Goal: Information Seeking & Learning: Learn about a topic

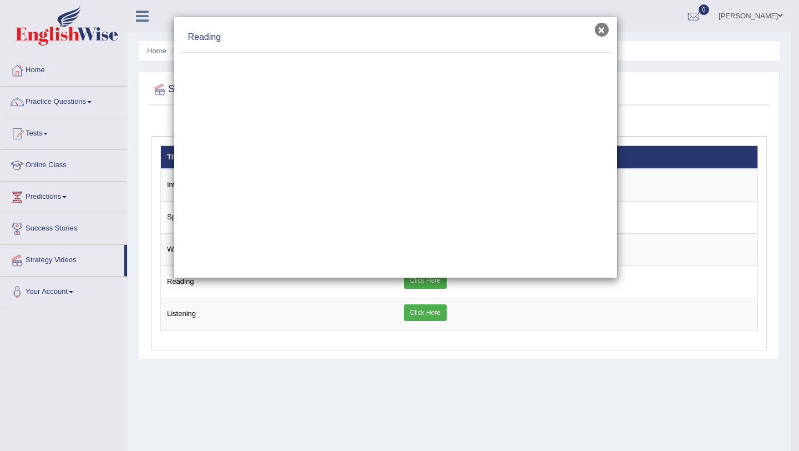
click at [601, 32] on button "×" at bounding box center [602, 30] width 14 height 14
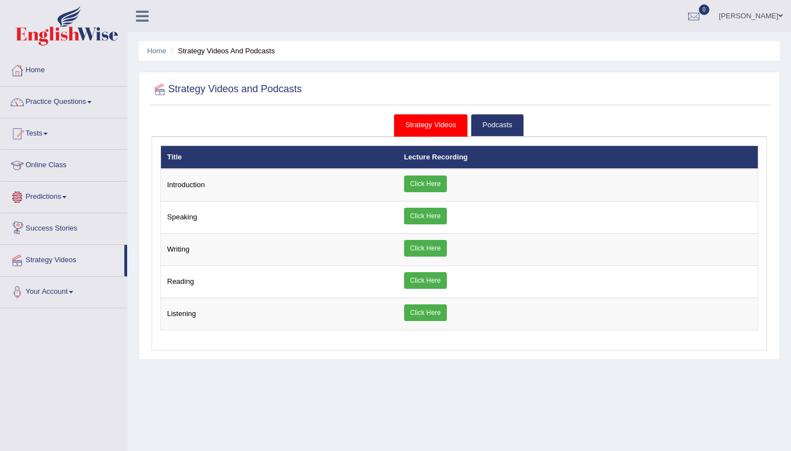
click at [57, 194] on link "Predictions" at bounding box center [64, 196] width 127 height 28
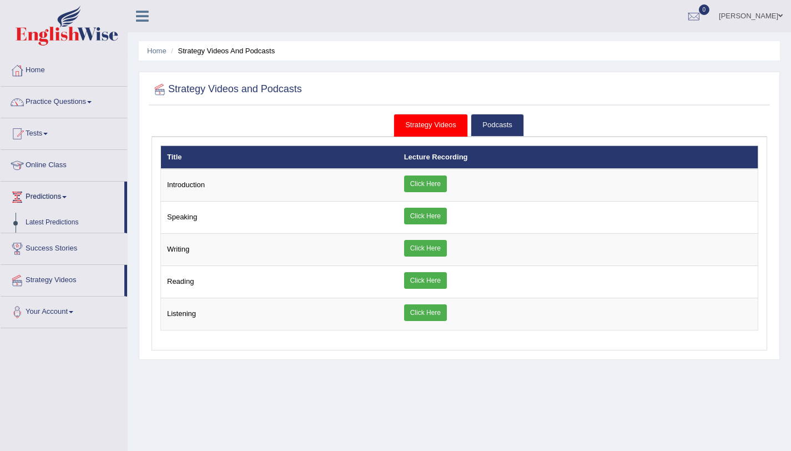
click at [57, 194] on link "Predictions" at bounding box center [63, 196] width 124 height 28
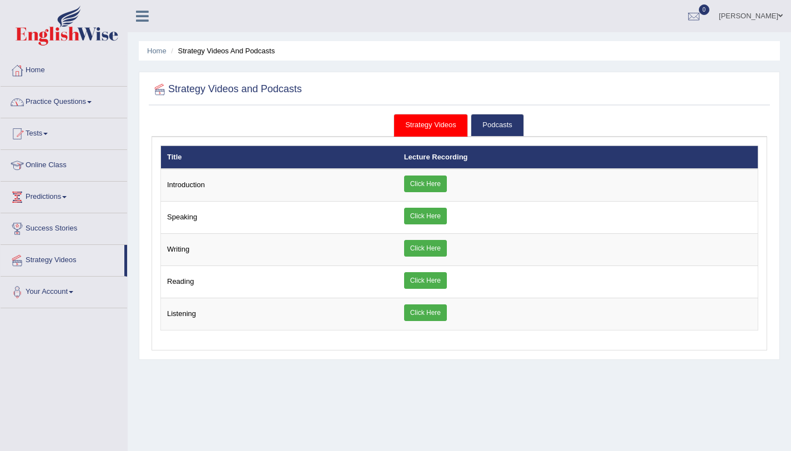
click at [43, 127] on link "Tests" at bounding box center [64, 132] width 127 height 28
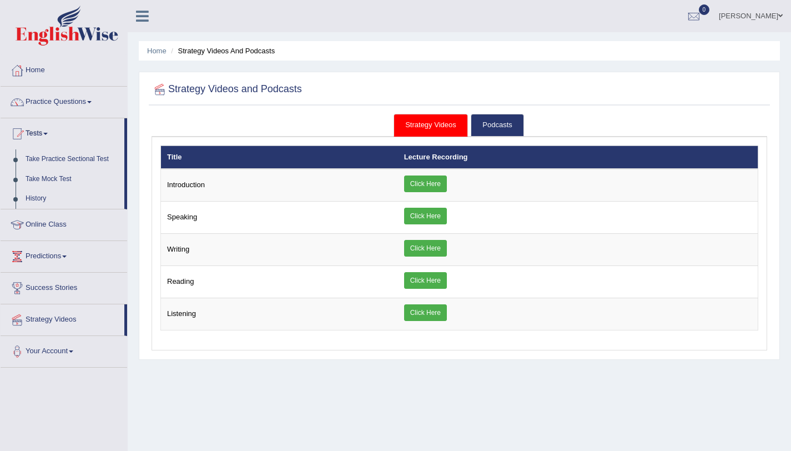
click at [43, 127] on link "Tests" at bounding box center [63, 132] width 124 height 28
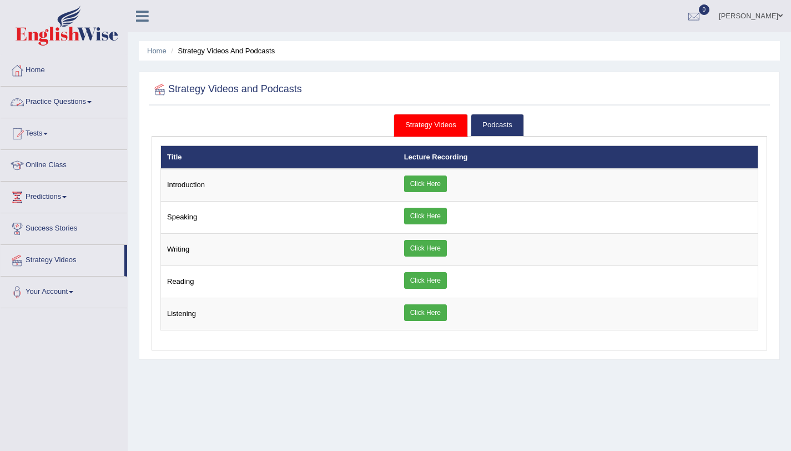
click at [65, 93] on link "Practice Questions" at bounding box center [64, 101] width 127 height 28
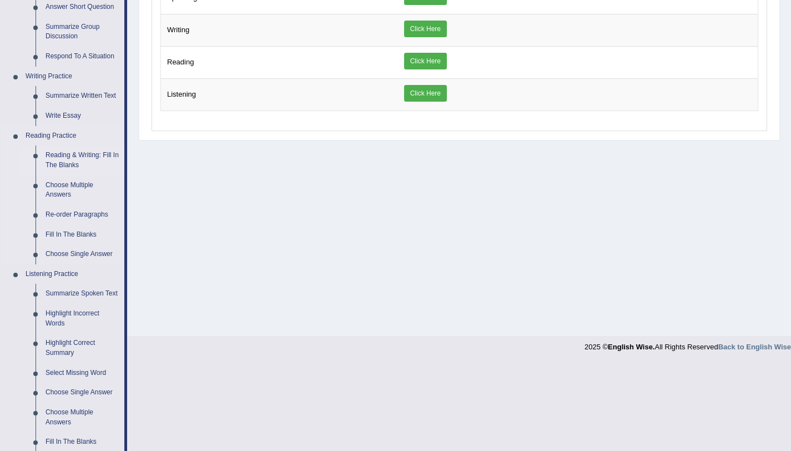
scroll to position [221, 0]
click at [69, 229] on link "Fill In The Blanks" at bounding box center [83, 233] width 84 height 20
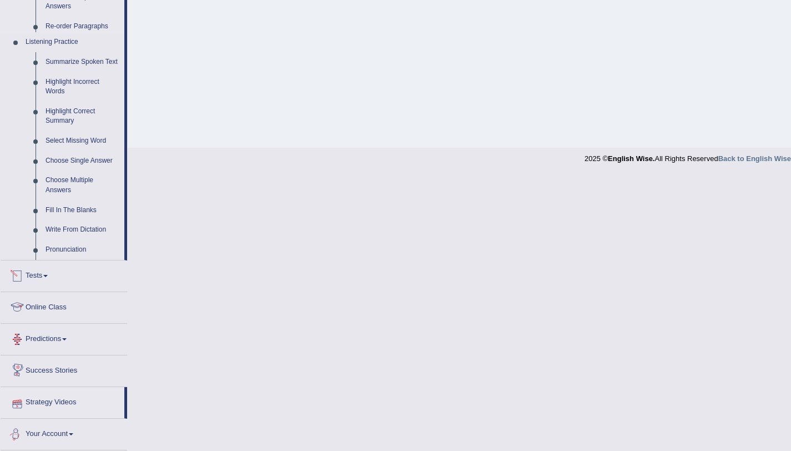
scroll to position [396, 0]
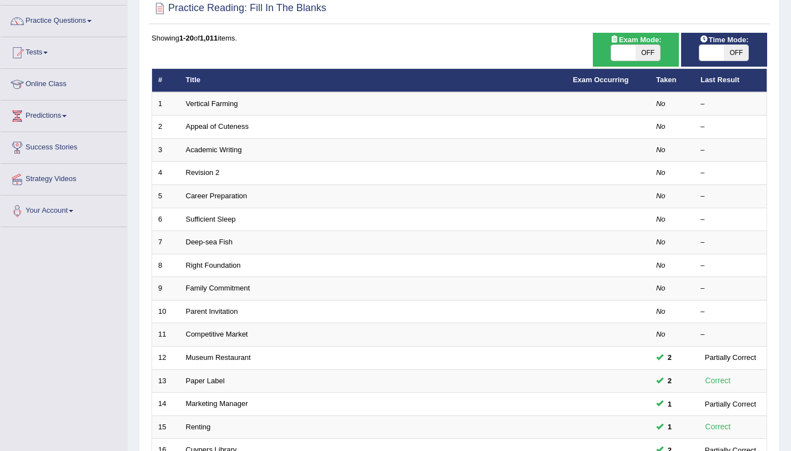
scroll to position [34, 0]
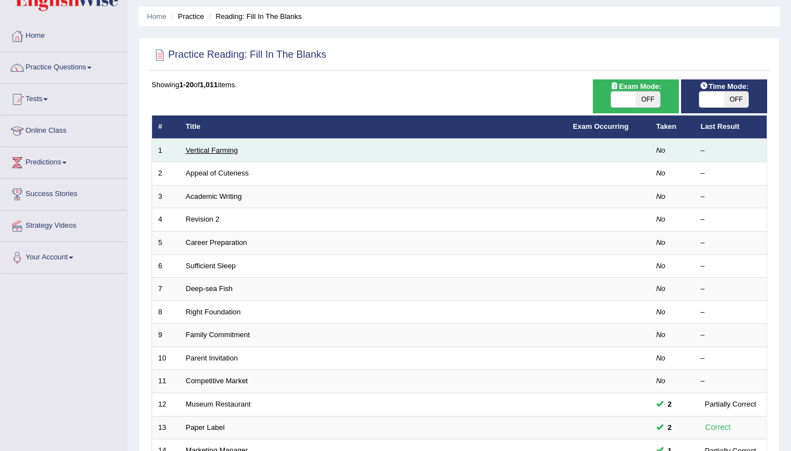
click at [220, 150] on link "Vertical Farming" at bounding box center [212, 150] width 52 height 8
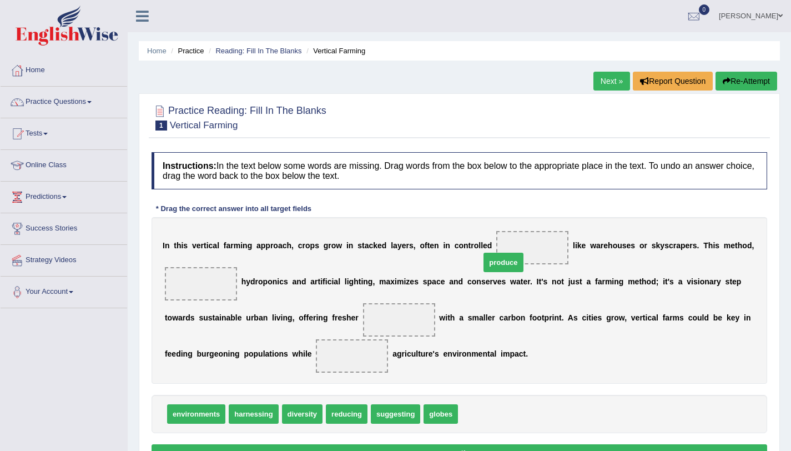
drag, startPoint x: 490, startPoint y: 422, endPoint x: 525, endPoint y: 255, distance: 171.2
drag, startPoint x: 520, startPoint y: 245, endPoint x: 489, endPoint y: 416, distance: 173.7
drag, startPoint x: 193, startPoint y: 416, endPoint x: 516, endPoint y: 261, distance: 358.0
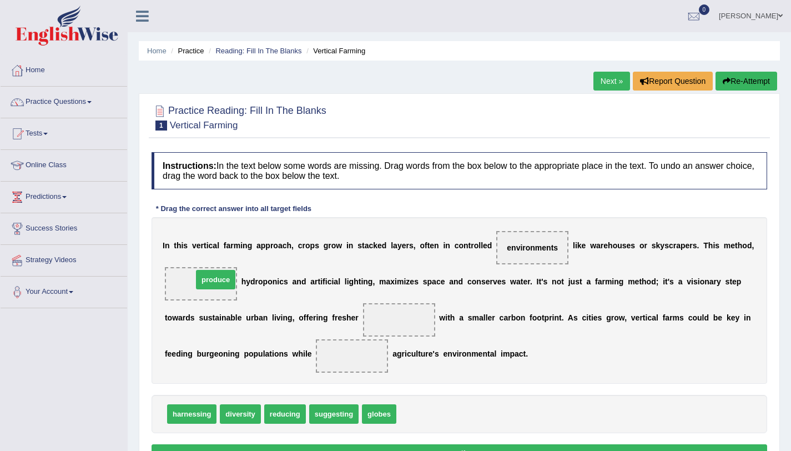
drag, startPoint x: 420, startPoint y: 418, endPoint x: 216, endPoint y: 284, distance: 244.0
drag, startPoint x: 196, startPoint y: 420, endPoint x: 414, endPoint y: 319, distance: 240.2
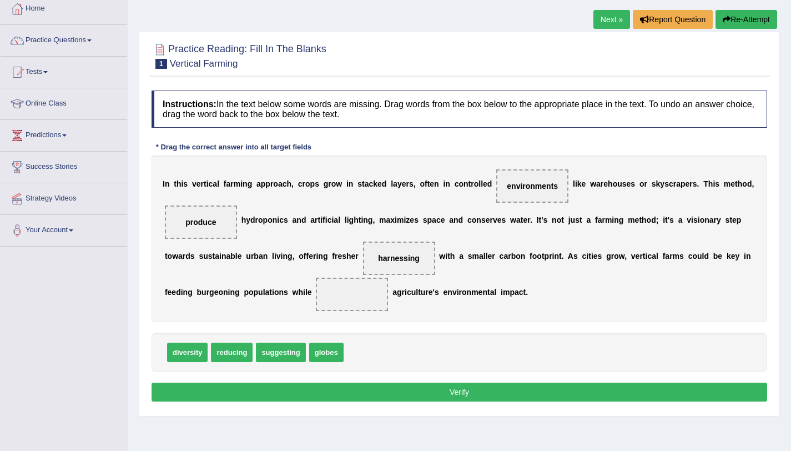
scroll to position [62, 0]
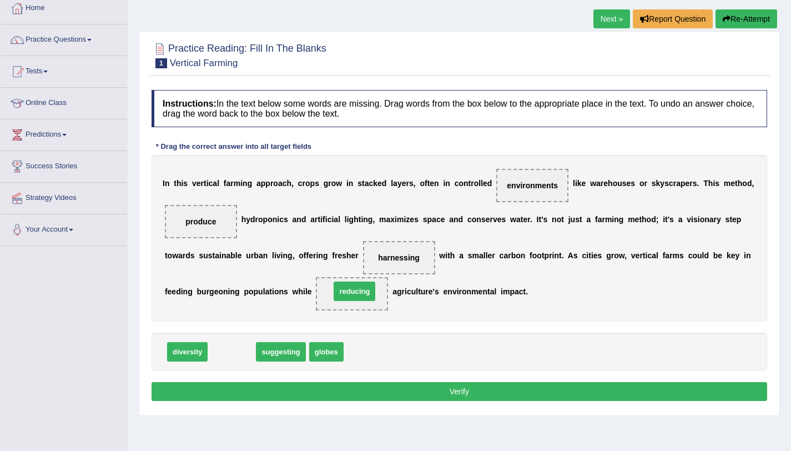
drag, startPoint x: 230, startPoint y: 358, endPoint x: 352, endPoint y: 298, distance: 136.8
click at [352, 389] on button "Verify" at bounding box center [460, 391] width 616 height 19
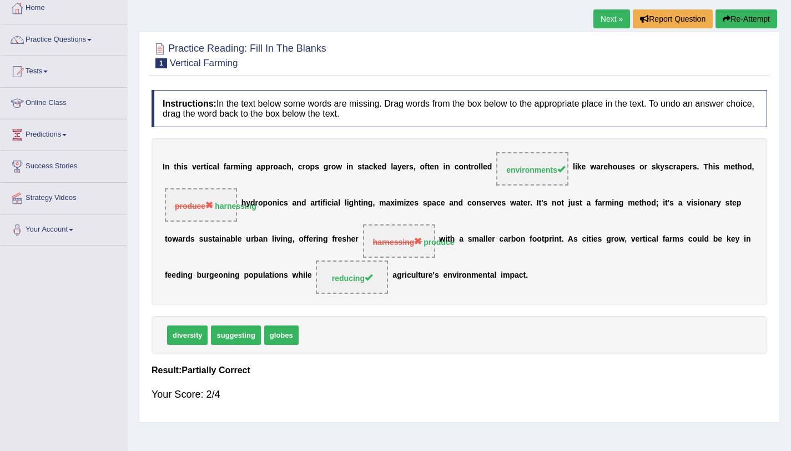
click at [604, 21] on link "Next »" at bounding box center [611, 18] width 37 height 19
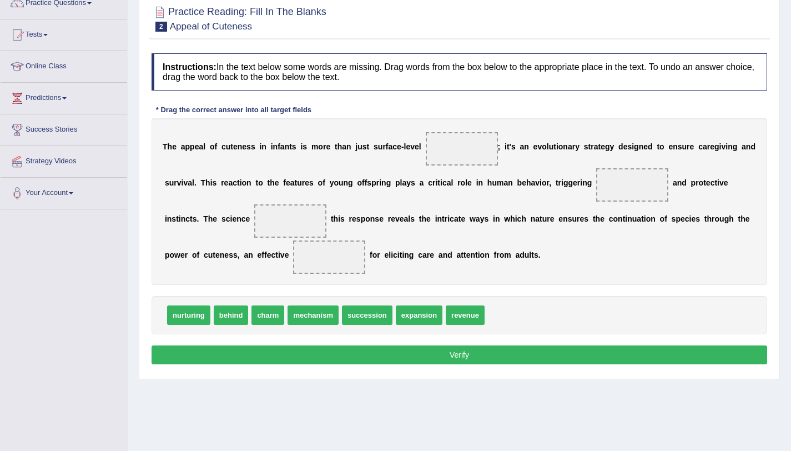
scroll to position [100, 0]
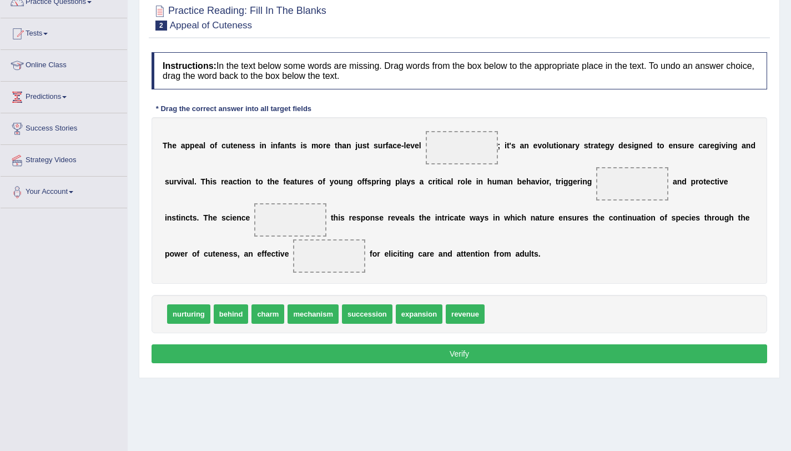
click at [269, 315] on span "charm" at bounding box center [267, 313] width 33 height 19
drag, startPoint x: 269, startPoint y: 315, endPoint x: 452, endPoint y: 154, distance: 244.6
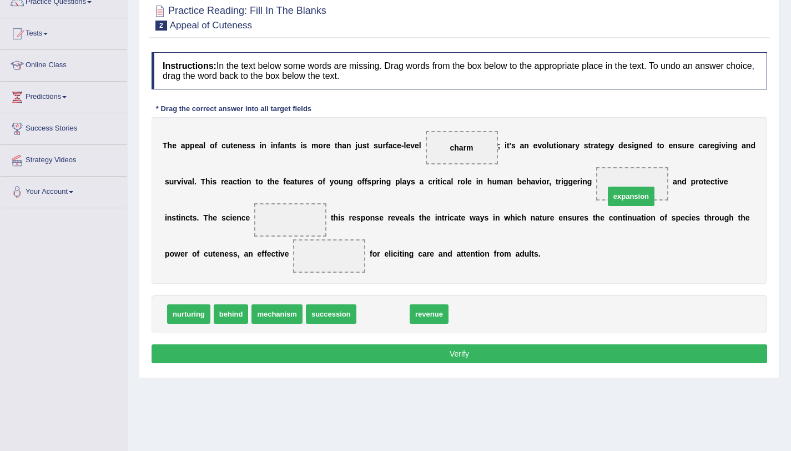
drag, startPoint x: 388, startPoint y: 319, endPoint x: 642, endPoint y: 193, distance: 283.0
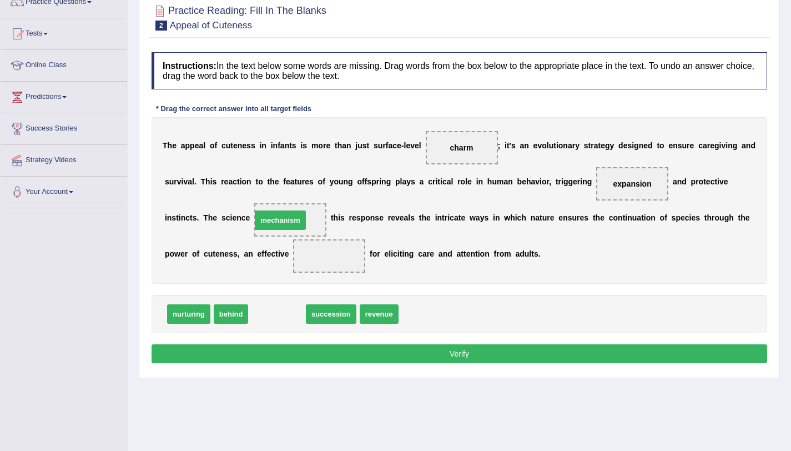
drag, startPoint x: 284, startPoint y: 320, endPoint x: 287, endPoint y: 226, distance: 93.9
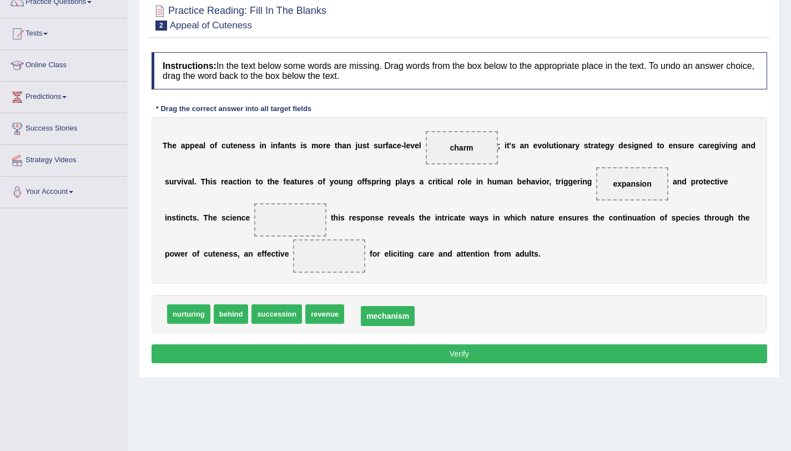
drag, startPoint x: 308, startPoint y: 221, endPoint x: 405, endPoint y: 316, distance: 135.8
drag, startPoint x: 195, startPoint y: 319, endPoint x: 288, endPoint y: 231, distance: 127.6
drag, startPoint x: 278, startPoint y: 223, endPoint x: 338, endPoint y: 263, distance: 71.7
click at [334, 315] on span "mechanism" at bounding box center [326, 313] width 51 height 19
drag, startPoint x: 319, startPoint y: 319, endPoint x: 330, endPoint y: 315, distance: 12.5
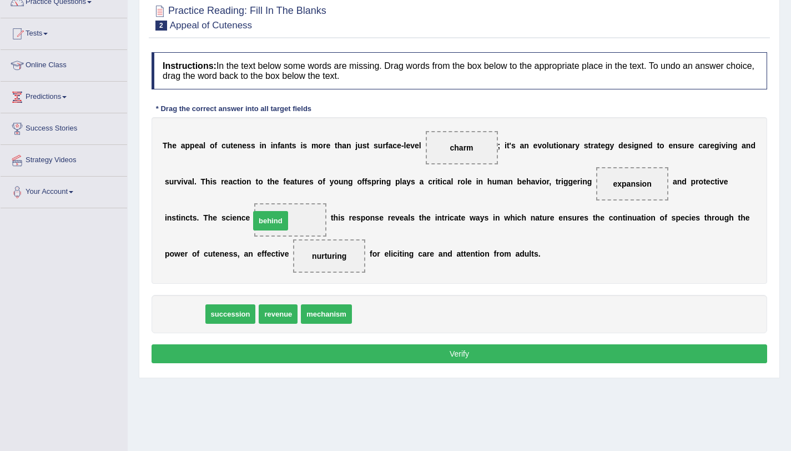
drag, startPoint x: 189, startPoint y: 313, endPoint x: 275, endPoint y: 220, distance: 126.9
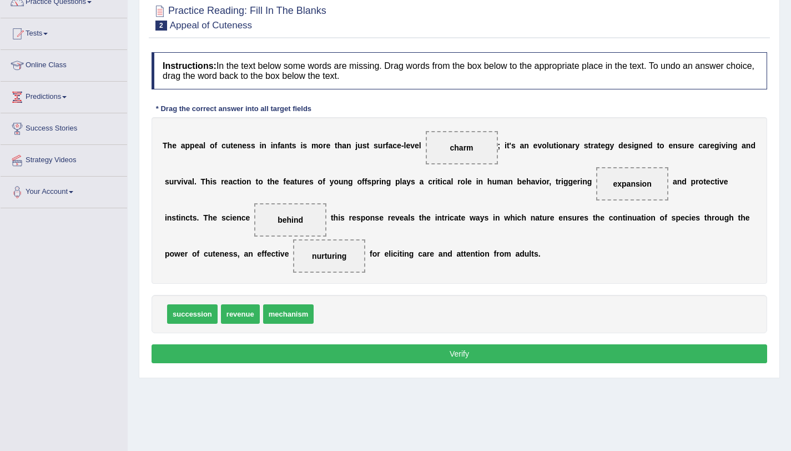
click at [356, 348] on button "Verify" at bounding box center [460, 353] width 616 height 19
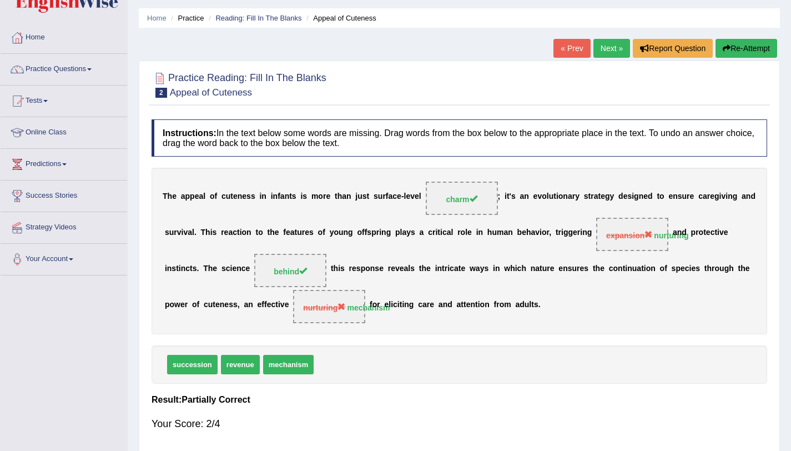
scroll to position [32, 0]
click at [608, 49] on link "Next »" at bounding box center [611, 48] width 37 height 19
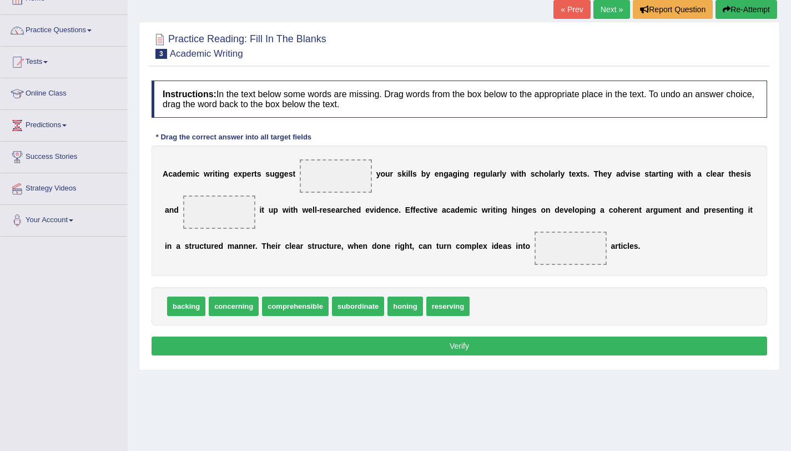
scroll to position [78, 0]
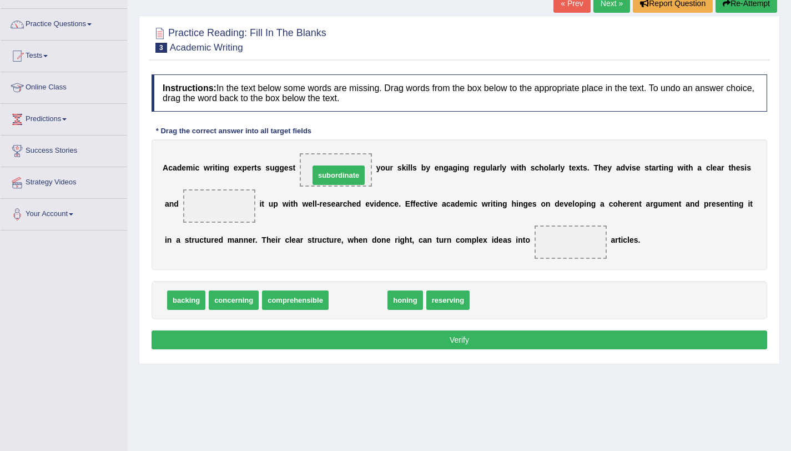
drag, startPoint x: 362, startPoint y: 306, endPoint x: 343, endPoint y: 182, distance: 125.2
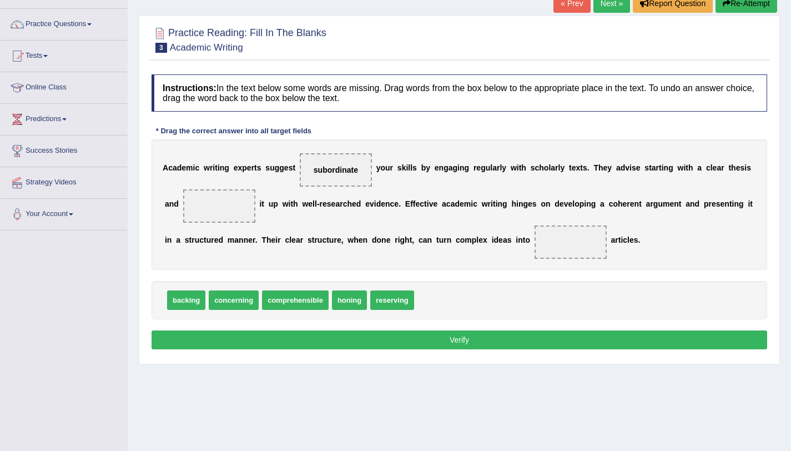
drag, startPoint x: 338, startPoint y: 175, endPoint x: 348, endPoint y: 170, distance: 11.2
click at [348, 170] on span "subordinate" at bounding box center [336, 169] width 72 height 33
click at [191, 306] on span "backing" at bounding box center [186, 299] width 38 height 19
drag, startPoint x: 404, startPoint y: 295, endPoint x: 410, endPoint y: 293, distance: 6.2
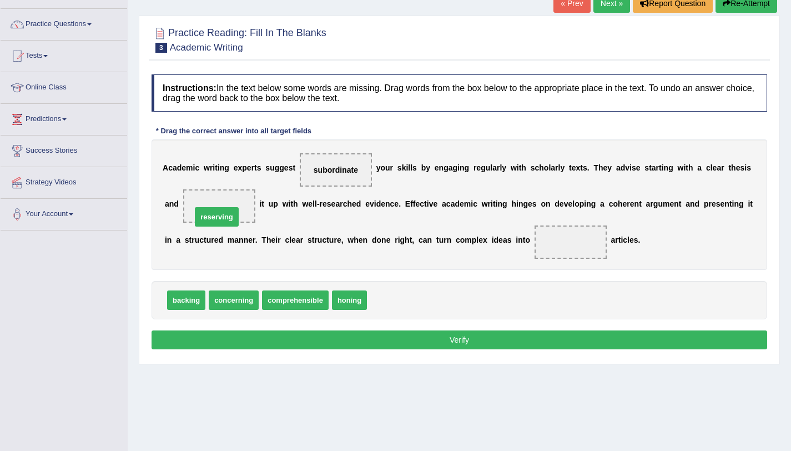
drag, startPoint x: 408, startPoint y: 302, endPoint x: 233, endPoint y: 219, distance: 194.2
click at [230, 304] on span "concerning" at bounding box center [234, 299] width 50 height 19
drag, startPoint x: 238, startPoint y: 306, endPoint x: 258, endPoint y: 305, distance: 20.0
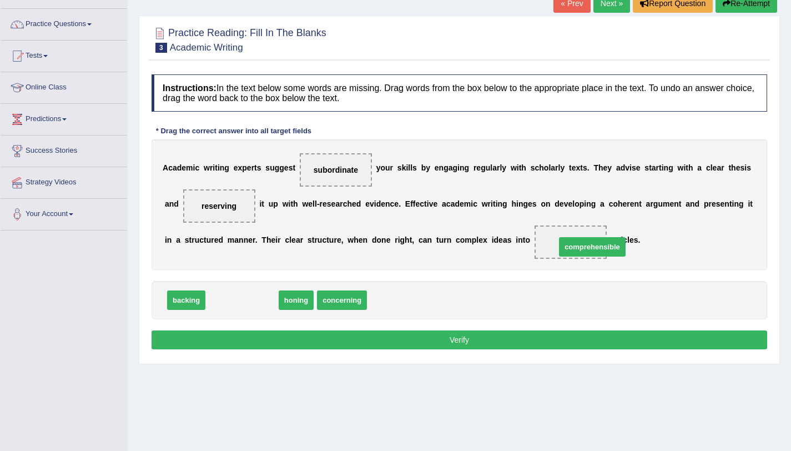
drag, startPoint x: 237, startPoint y: 303, endPoint x: 585, endPoint y: 246, distance: 352.7
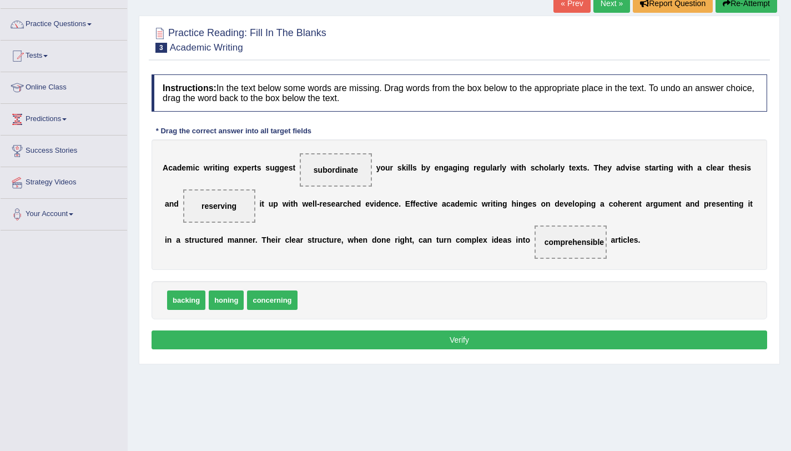
click at [451, 339] on button "Verify" at bounding box center [460, 339] width 616 height 19
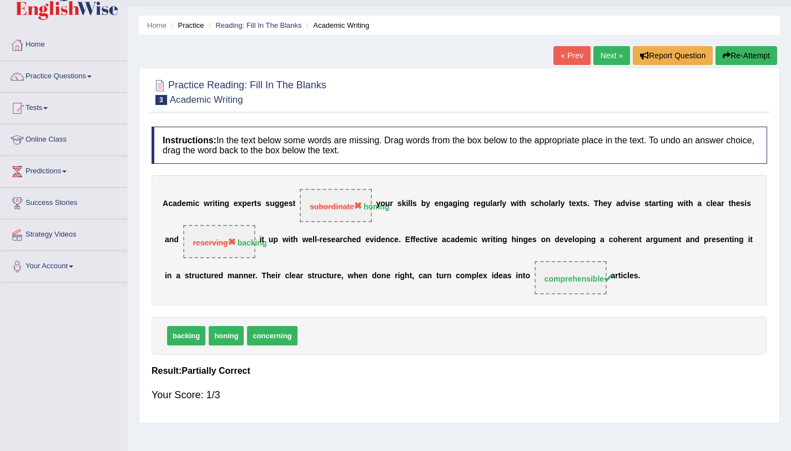
scroll to position [24, 0]
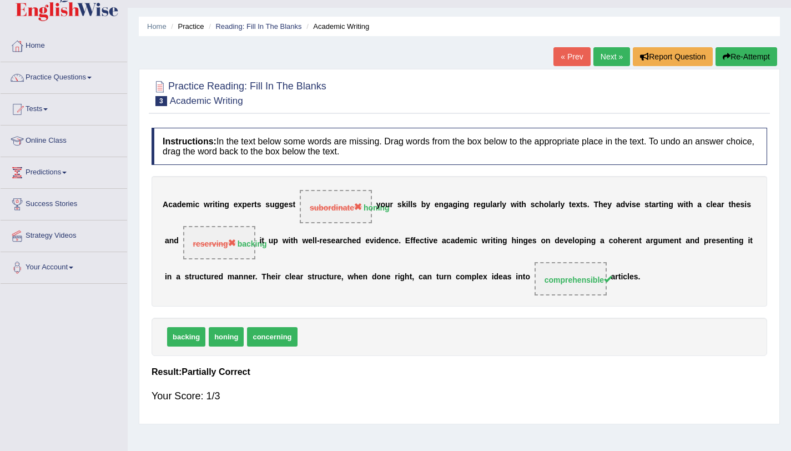
click at [608, 55] on link "Next »" at bounding box center [611, 56] width 37 height 19
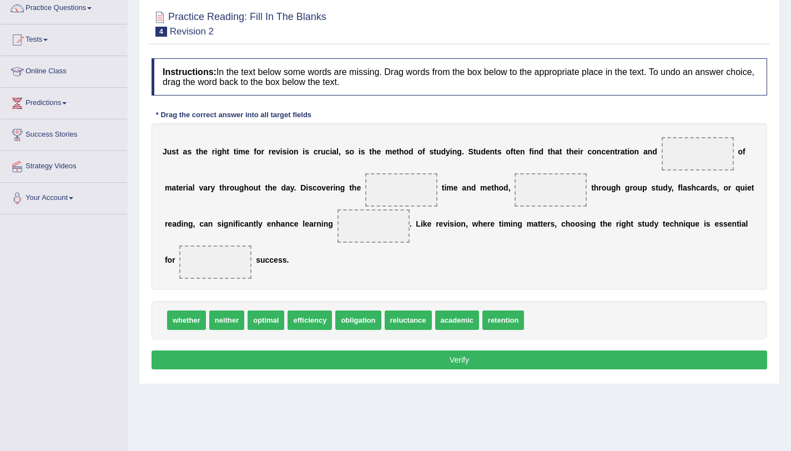
scroll to position [95, 0]
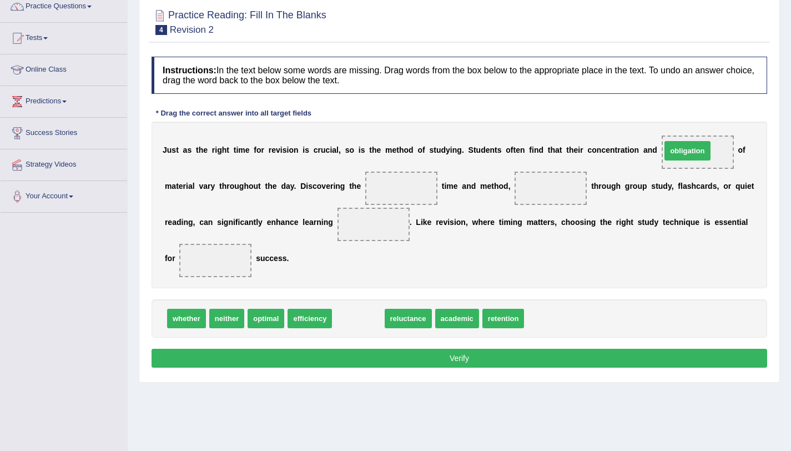
drag, startPoint x: 352, startPoint y: 324, endPoint x: 681, endPoint y: 157, distance: 369.4
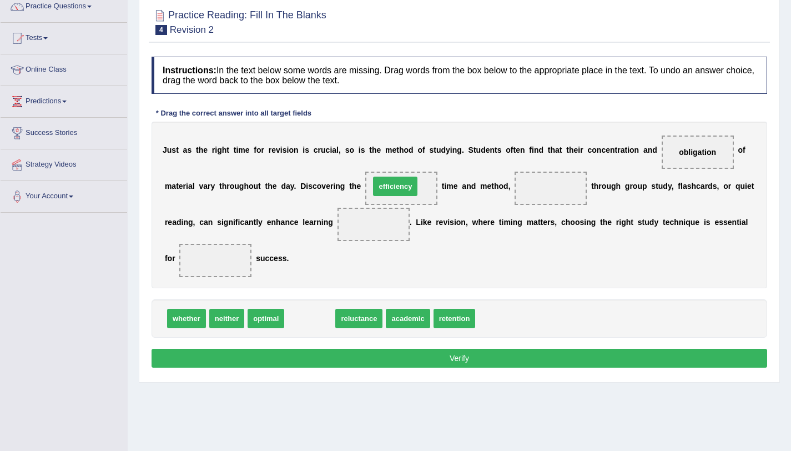
drag, startPoint x: 314, startPoint y: 323, endPoint x: 400, endPoint y: 191, distance: 157.3
click at [351, 321] on span "academic" at bounding box center [360, 318] width 44 height 19
click at [190, 318] on span "whether" at bounding box center [186, 318] width 39 height 19
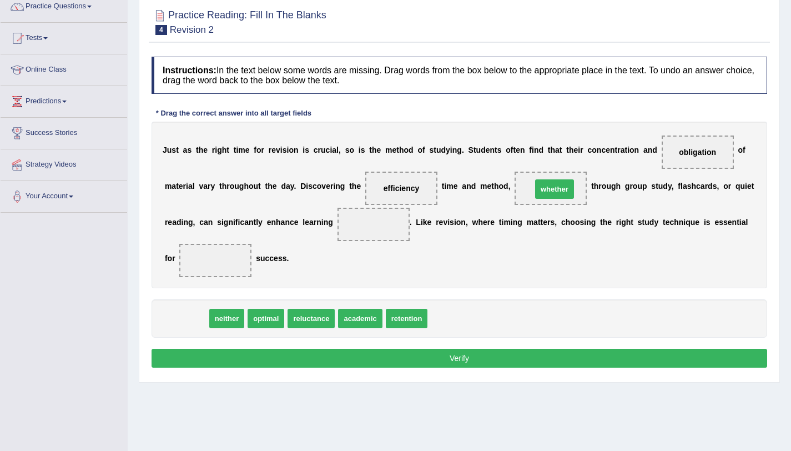
drag, startPoint x: 190, startPoint y: 318, endPoint x: 558, endPoint y: 189, distance: 390.1
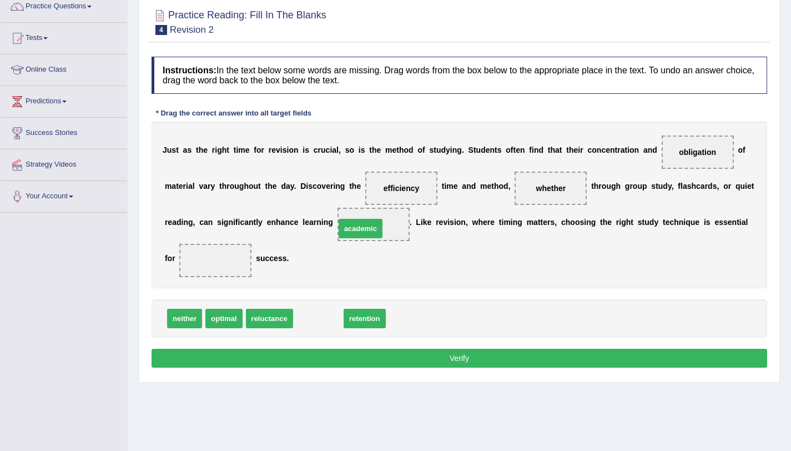
drag, startPoint x: 329, startPoint y: 321, endPoint x: 371, endPoint y: 231, distance: 99.3
click at [321, 323] on span "retention" at bounding box center [317, 318] width 42 height 19
drag, startPoint x: 307, startPoint y: 322, endPoint x: 199, endPoint y: 271, distance: 119.7
click at [199, 271] on span "retention" at bounding box center [215, 260] width 72 height 33
drag, startPoint x: 210, startPoint y: 260, endPoint x: 325, endPoint y: 314, distance: 127.6
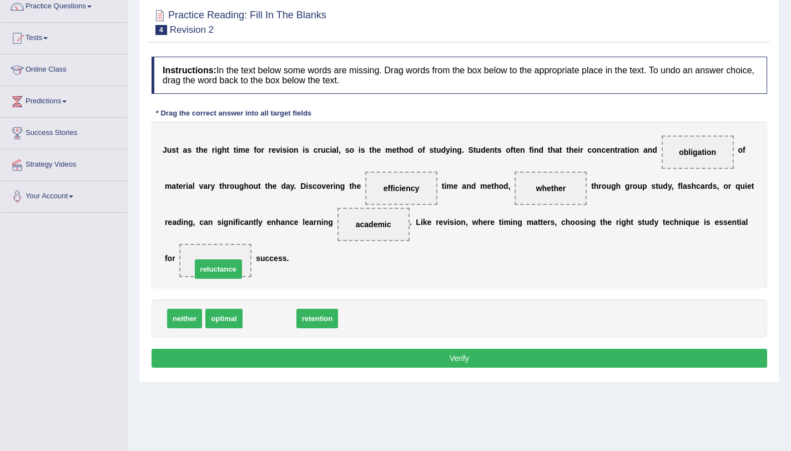
drag, startPoint x: 278, startPoint y: 315, endPoint x: 226, endPoint y: 266, distance: 71.0
click at [372, 356] on button "Verify" at bounding box center [460, 358] width 616 height 19
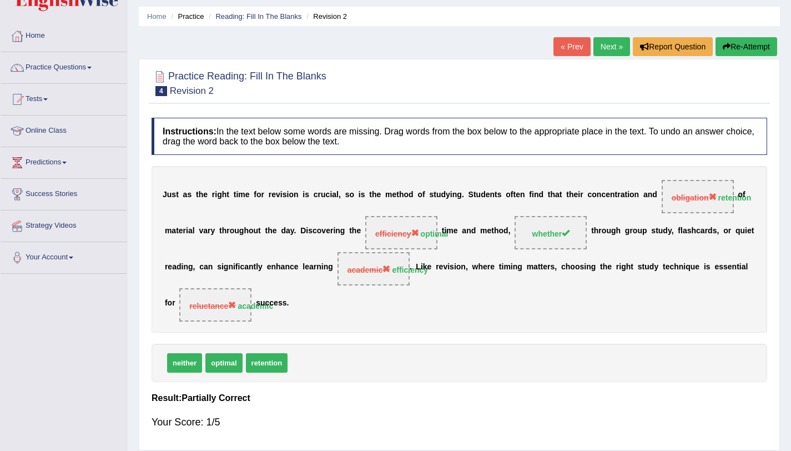
scroll to position [31, 0]
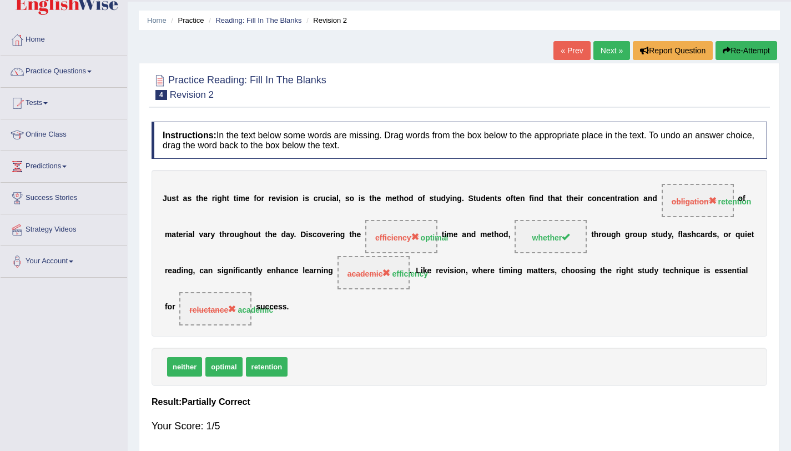
click at [752, 51] on button "Re-Attempt" at bounding box center [746, 50] width 62 height 19
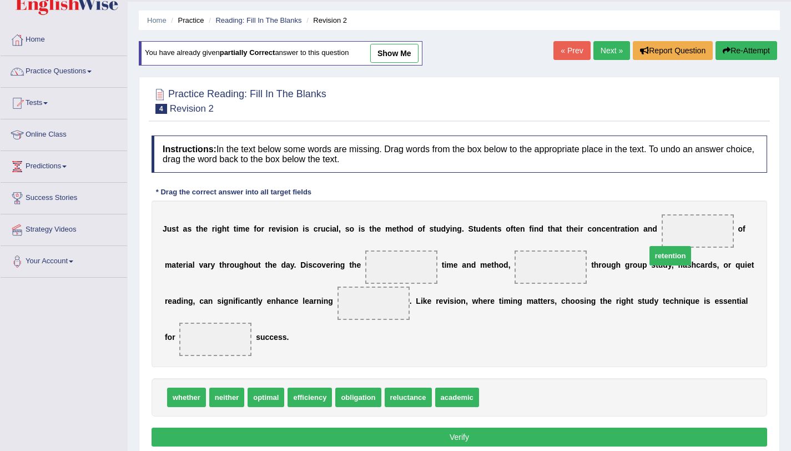
drag, startPoint x: 497, startPoint y: 396, endPoint x: 678, endPoint y: 238, distance: 239.9
drag, startPoint x: 198, startPoint y: 399, endPoint x: 575, endPoint y: 264, distance: 400.6
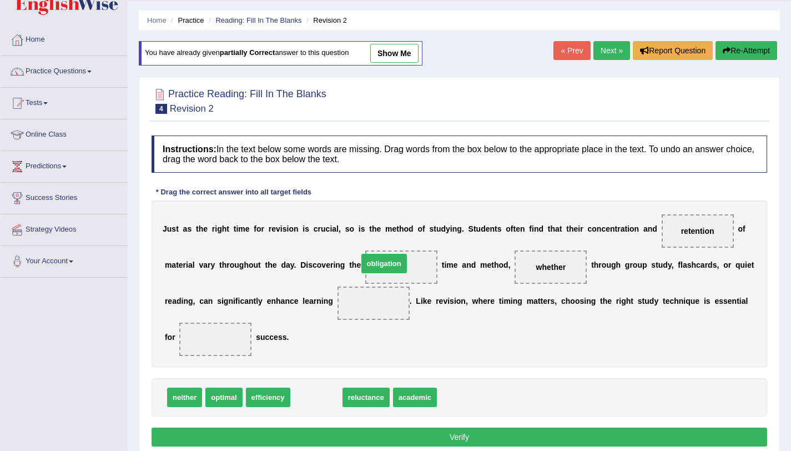
drag, startPoint x: 322, startPoint y: 401, endPoint x: 390, endPoint y: 267, distance: 149.9
drag, startPoint x: 390, startPoint y: 267, endPoint x: 415, endPoint y: 400, distance: 135.6
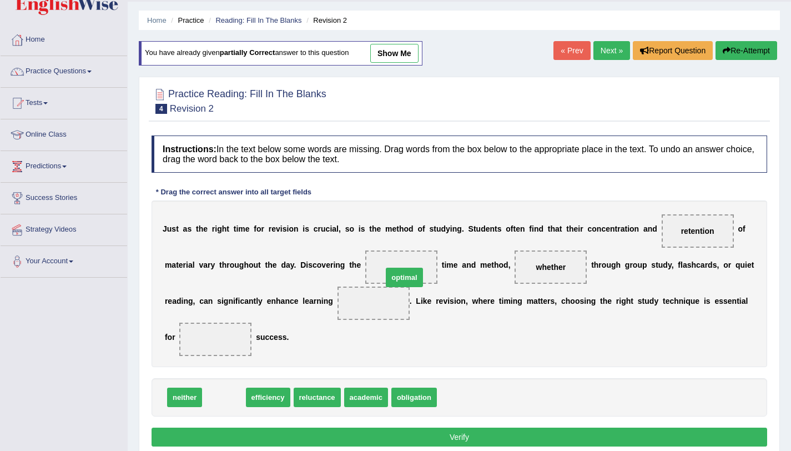
drag, startPoint x: 216, startPoint y: 395, endPoint x: 390, endPoint y: 268, distance: 215.7
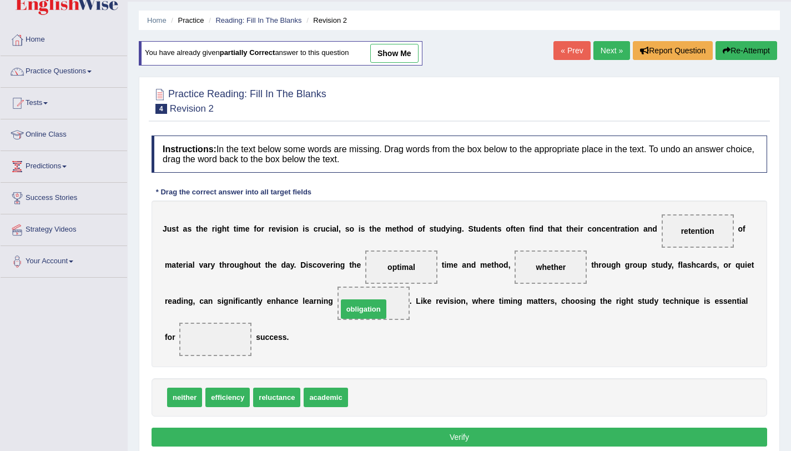
drag, startPoint x: 377, startPoint y: 401, endPoint x: 366, endPoint y: 312, distance: 88.9
drag, startPoint x: 232, startPoint y: 401, endPoint x: 214, endPoint y: 346, distance: 57.2
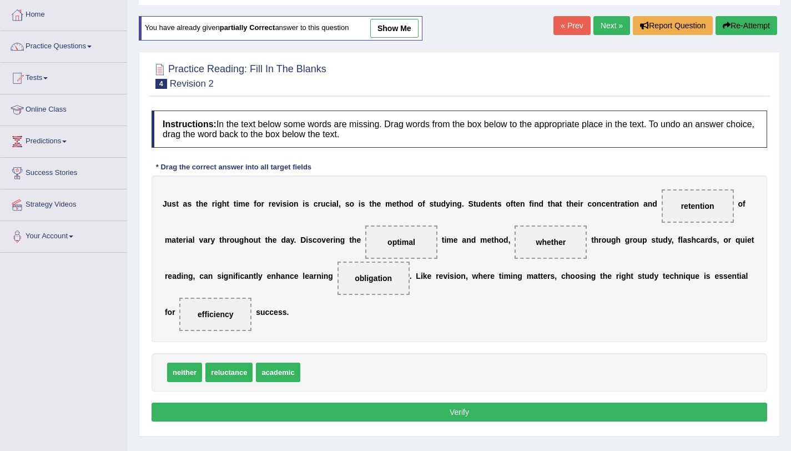
scroll to position [57, 0]
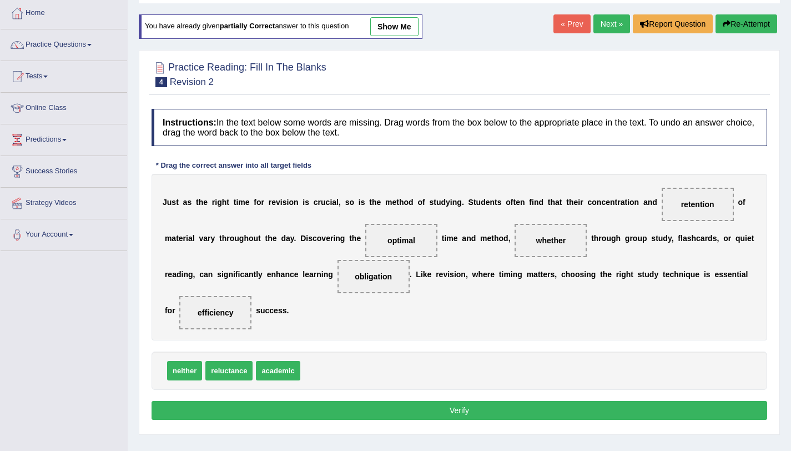
click at [352, 414] on button "Verify" at bounding box center [460, 410] width 616 height 19
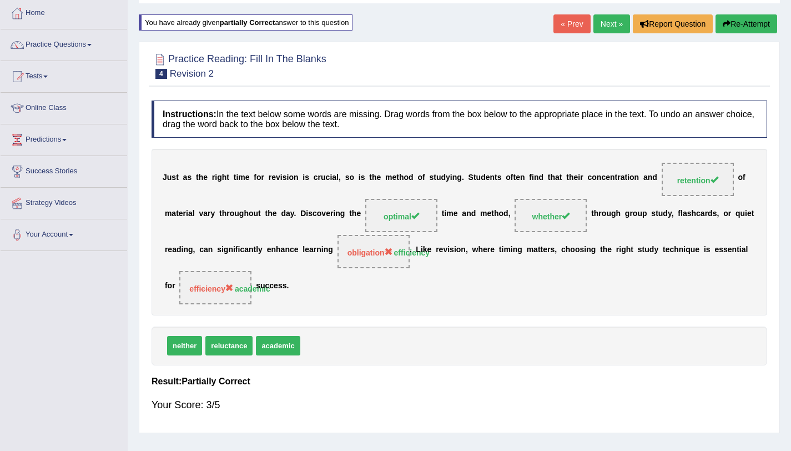
scroll to position [0, 0]
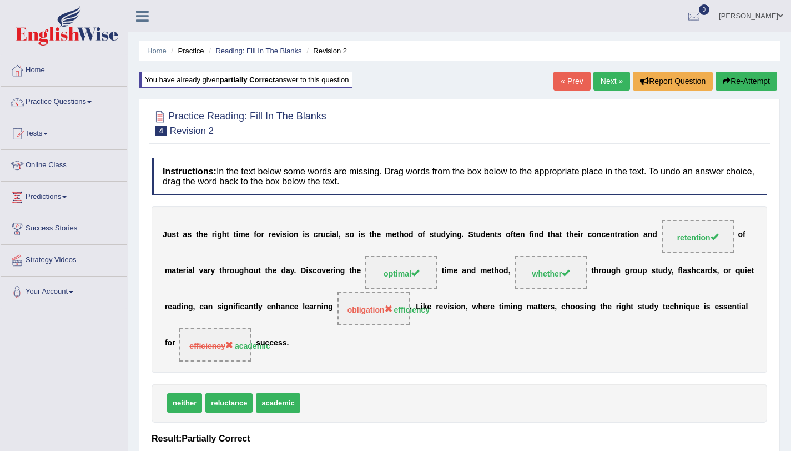
click at [606, 84] on link "Next »" at bounding box center [611, 81] width 37 height 19
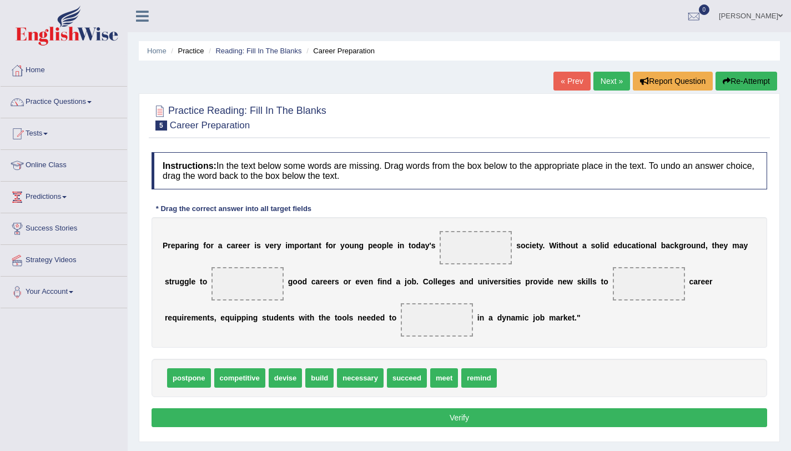
click at [251, 379] on span "competitive" at bounding box center [239, 377] width 51 height 19
drag, startPoint x: 248, startPoint y: 381, endPoint x: 485, endPoint y: 251, distance: 270.3
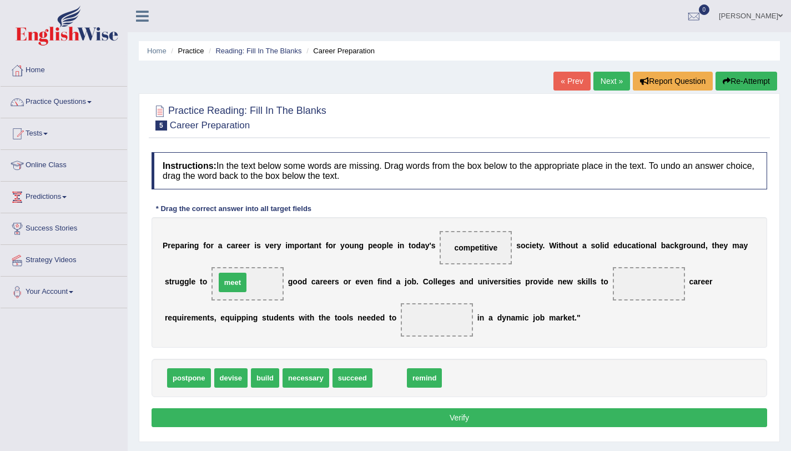
drag, startPoint x: 386, startPoint y: 382, endPoint x: 230, endPoint y: 288, distance: 183.1
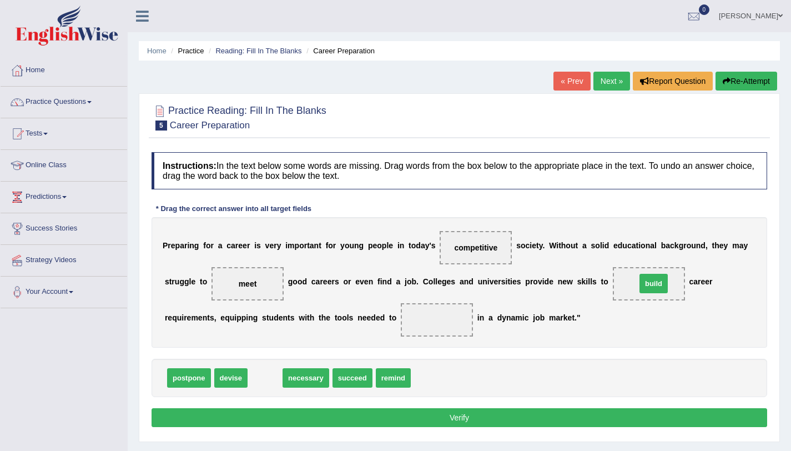
drag, startPoint x: 258, startPoint y: 380, endPoint x: 646, endPoint y: 285, distance: 398.9
click at [655, 286] on span "build" at bounding box center [648, 283] width 18 height 9
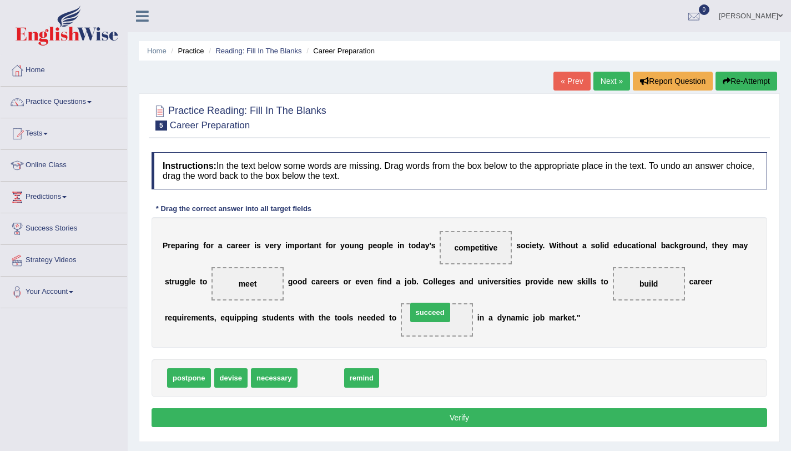
drag, startPoint x: 320, startPoint y: 379, endPoint x: 433, endPoint y: 311, distance: 131.7
click at [437, 417] on button "Verify" at bounding box center [460, 417] width 616 height 19
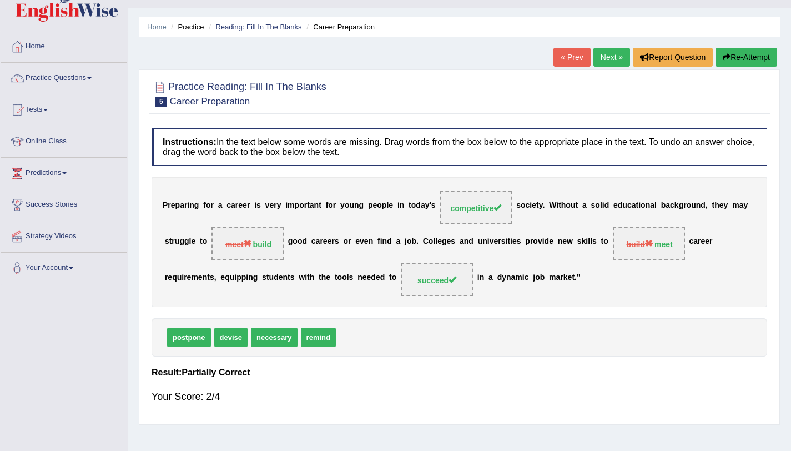
scroll to position [24, 0]
click at [613, 63] on link "Next »" at bounding box center [611, 56] width 37 height 19
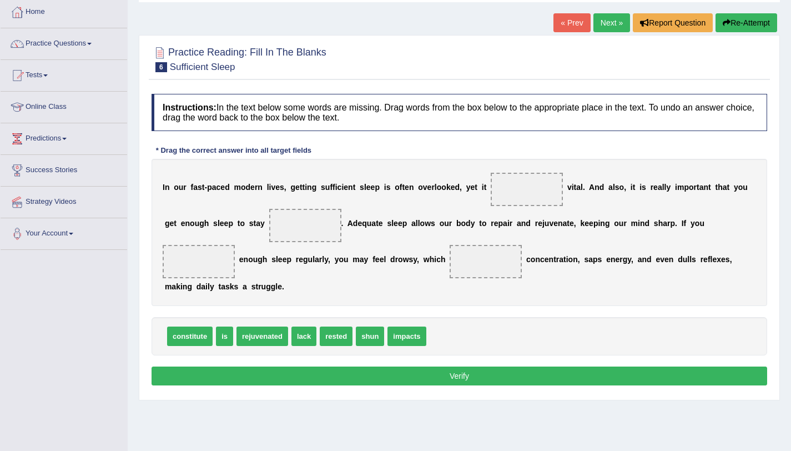
scroll to position [59, 0]
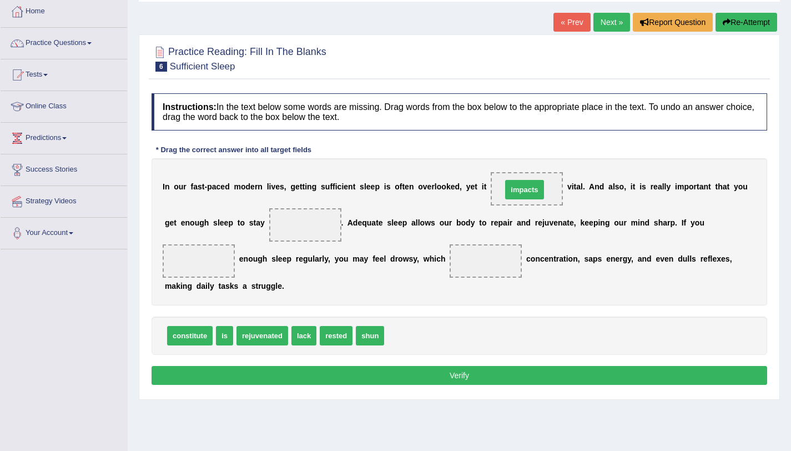
drag, startPoint x: 415, startPoint y: 338, endPoint x: 533, endPoint y: 193, distance: 187.4
drag, startPoint x: 520, startPoint y: 188, endPoint x: 431, endPoint y: 336, distance: 173.1
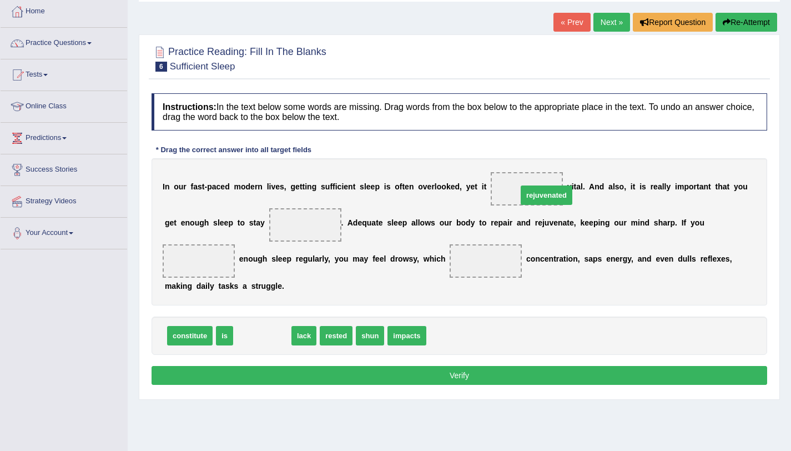
drag, startPoint x: 265, startPoint y: 340, endPoint x: 526, endPoint y: 191, distance: 300.8
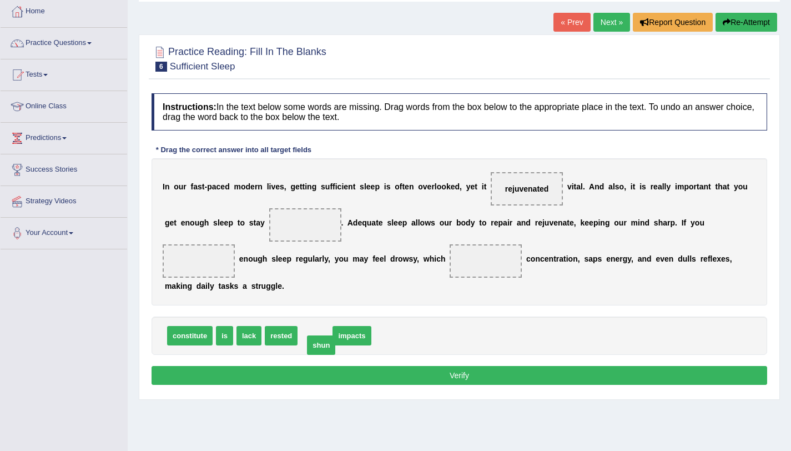
drag, startPoint x: 319, startPoint y: 339, endPoint x: 325, endPoint y: 349, distance: 11.2
drag, startPoint x: 517, startPoint y: 188, endPoint x: 302, endPoint y: 222, distance: 217.5
drag, startPoint x: 314, startPoint y: 339, endPoint x: 511, endPoint y: 198, distance: 242.3
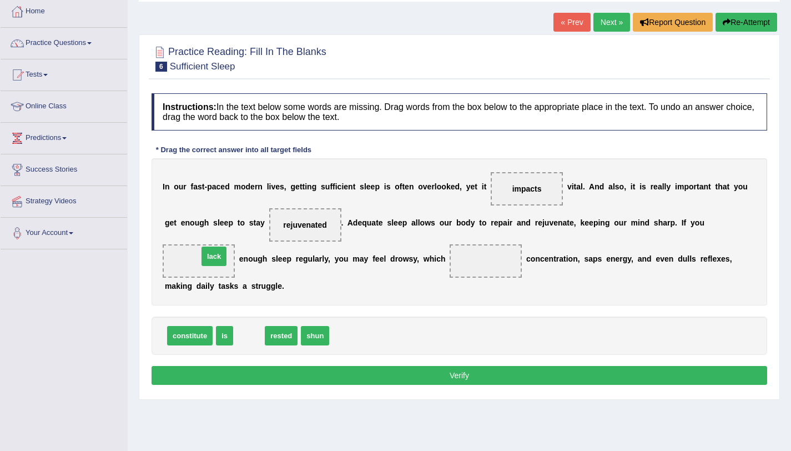
drag, startPoint x: 245, startPoint y: 339, endPoint x: 210, endPoint y: 259, distance: 86.7
drag, startPoint x: 201, startPoint y: 261, endPoint x: 500, endPoint y: 268, distance: 299.2
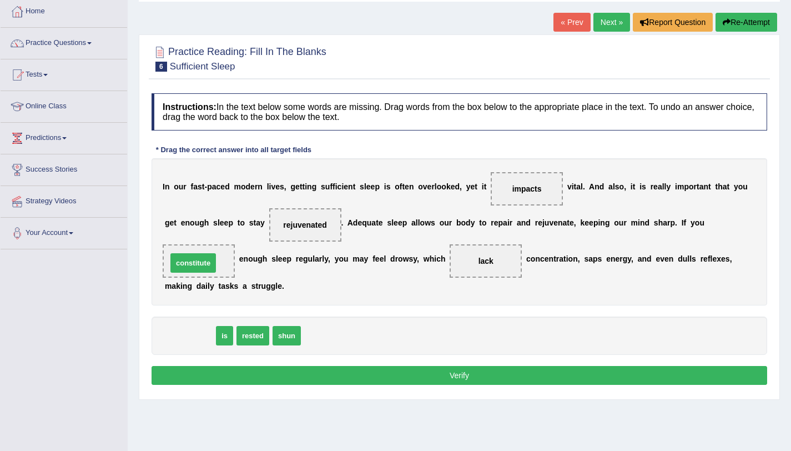
drag, startPoint x: 193, startPoint y: 339, endPoint x: 196, endPoint y: 266, distance: 72.8
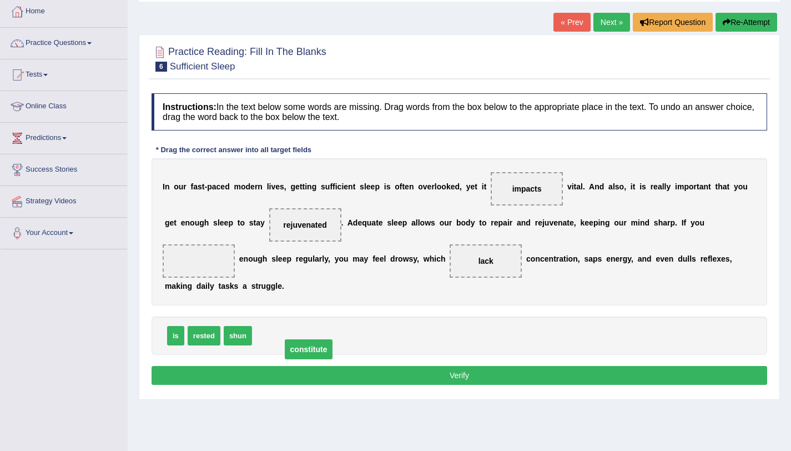
drag, startPoint x: 210, startPoint y: 265, endPoint x: 318, endPoint y: 347, distance: 135.4
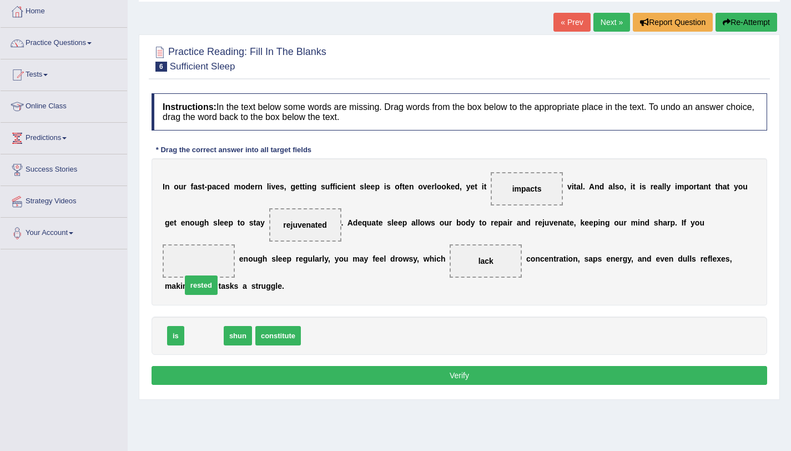
drag, startPoint x: 203, startPoint y: 339, endPoint x: 199, endPoint y: 284, distance: 55.1
drag, startPoint x: 200, startPoint y: 262, endPoint x: 302, endPoint y: 334, distance: 124.3
drag, startPoint x: 203, startPoint y: 336, endPoint x: 203, endPoint y: 286, distance: 50.5
click at [335, 375] on button "Verify" at bounding box center [460, 375] width 616 height 19
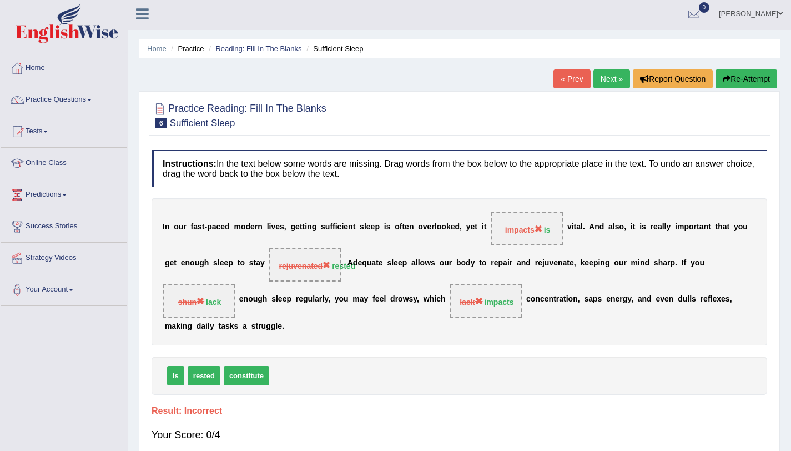
scroll to position [2, 0]
click at [752, 80] on button "Re-Attempt" at bounding box center [746, 79] width 62 height 19
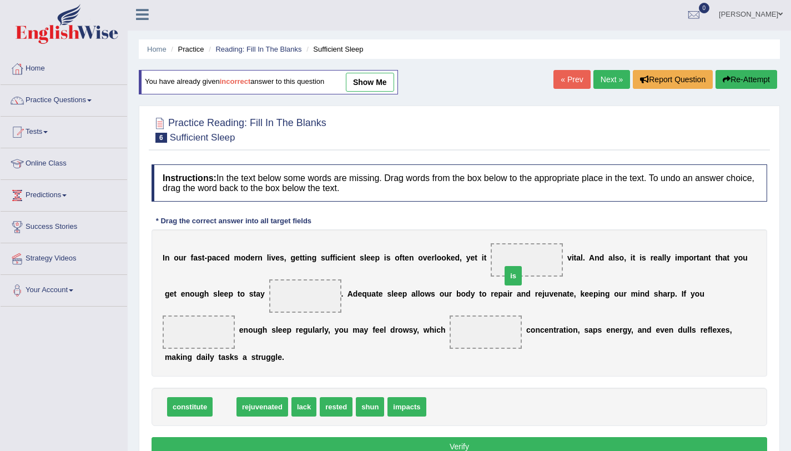
drag, startPoint x: 228, startPoint y: 407, endPoint x: 521, endPoint y: 270, distance: 324.1
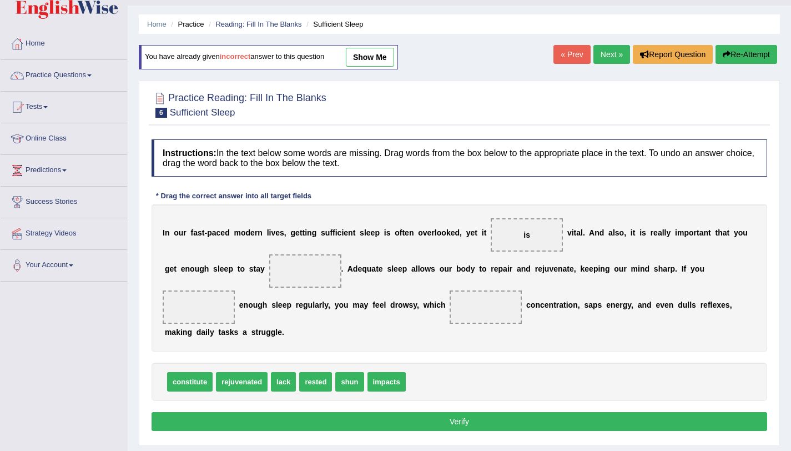
scroll to position [28, 0]
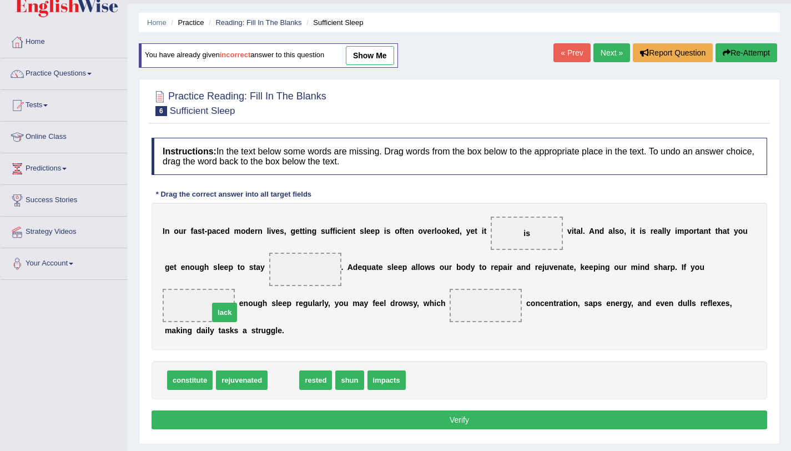
drag, startPoint x: 286, startPoint y: 379, endPoint x: 213, endPoint y: 306, distance: 103.6
drag, startPoint x: 296, startPoint y: 378, endPoint x: 304, endPoint y: 275, distance: 103.5
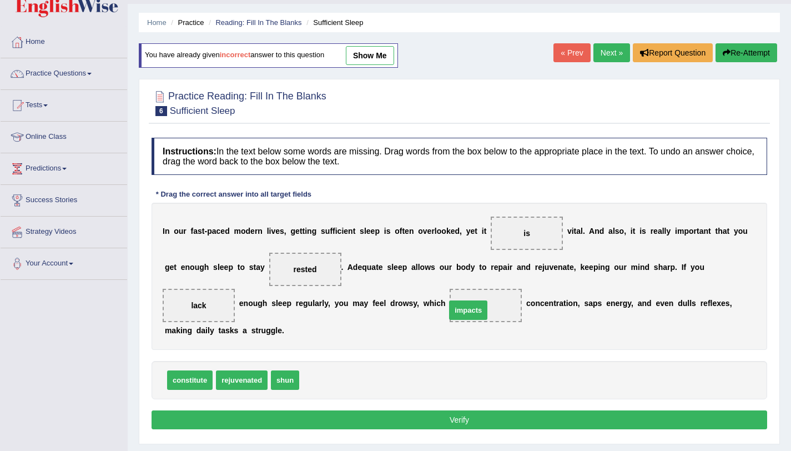
drag, startPoint x: 311, startPoint y: 386, endPoint x: 457, endPoint y: 316, distance: 162.4
click at [460, 424] on button "Verify" at bounding box center [460, 419] width 616 height 19
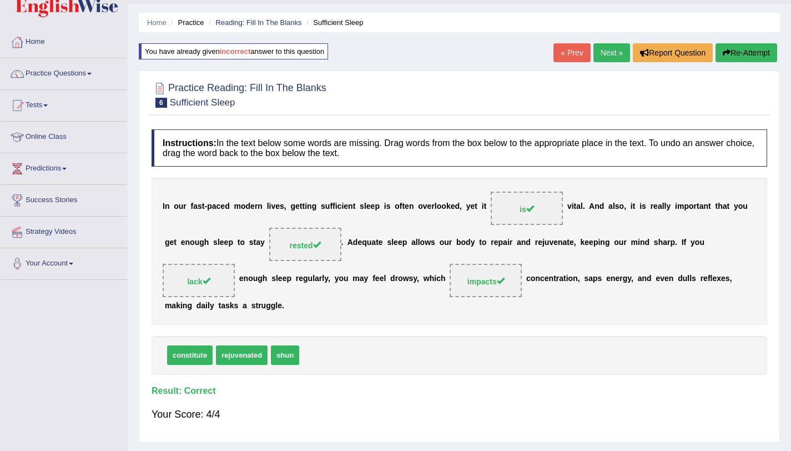
click at [605, 54] on link "Next »" at bounding box center [611, 52] width 37 height 19
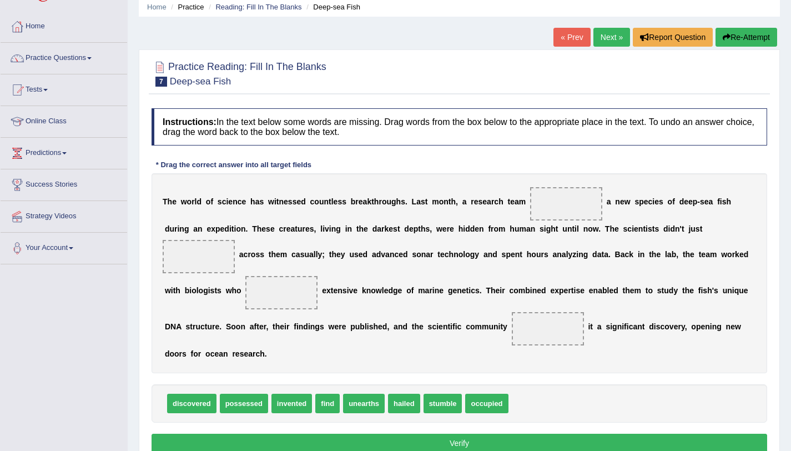
scroll to position [44, 0]
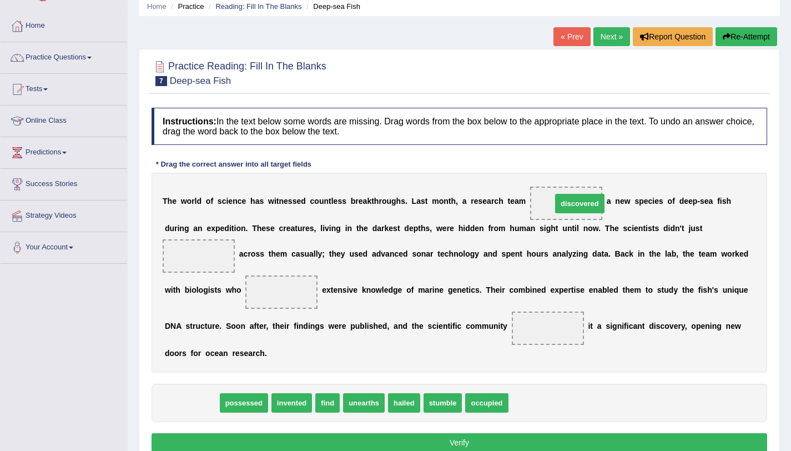
drag, startPoint x: 193, startPoint y: 405, endPoint x: 579, endPoint y: 205, distance: 434.2
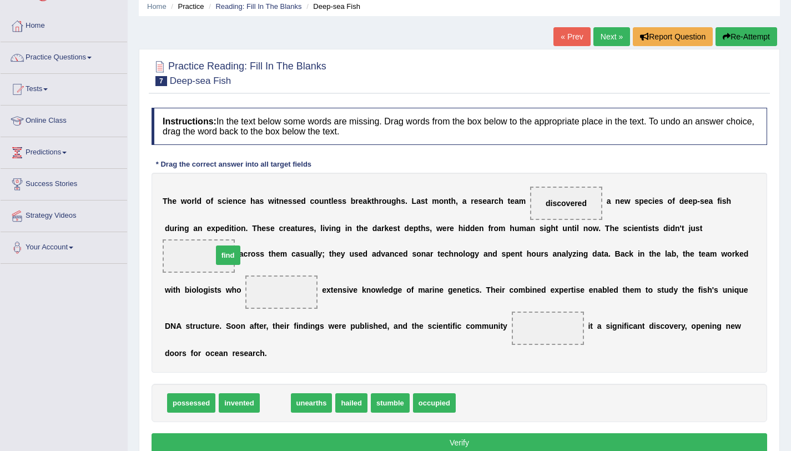
drag, startPoint x: 276, startPoint y: 407, endPoint x: 229, endPoint y: 260, distance: 155.0
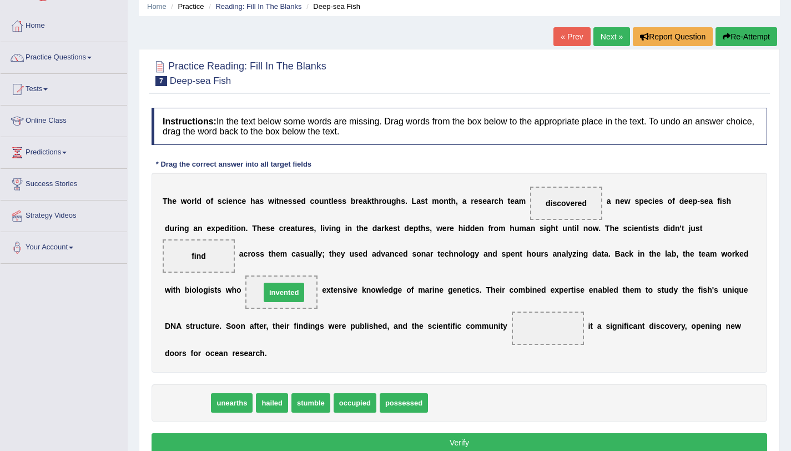
drag, startPoint x: 185, startPoint y: 399, endPoint x: 281, endPoint y: 288, distance: 146.7
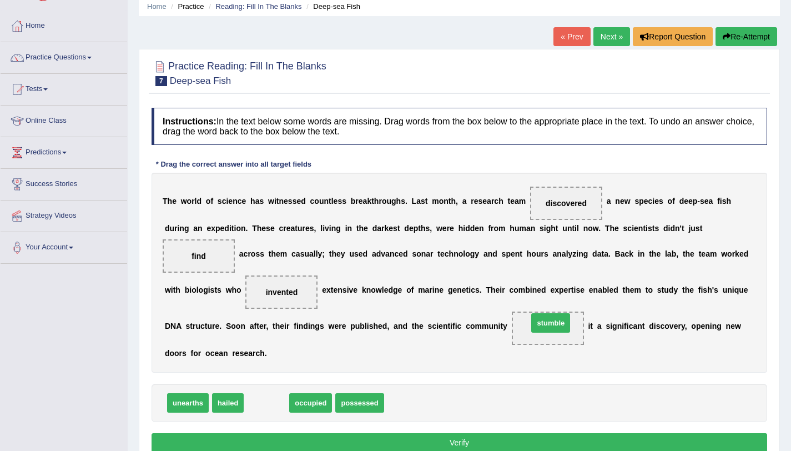
drag, startPoint x: 259, startPoint y: 406, endPoint x: 543, endPoint y: 326, distance: 295.2
click at [410, 443] on button "Verify" at bounding box center [460, 442] width 616 height 19
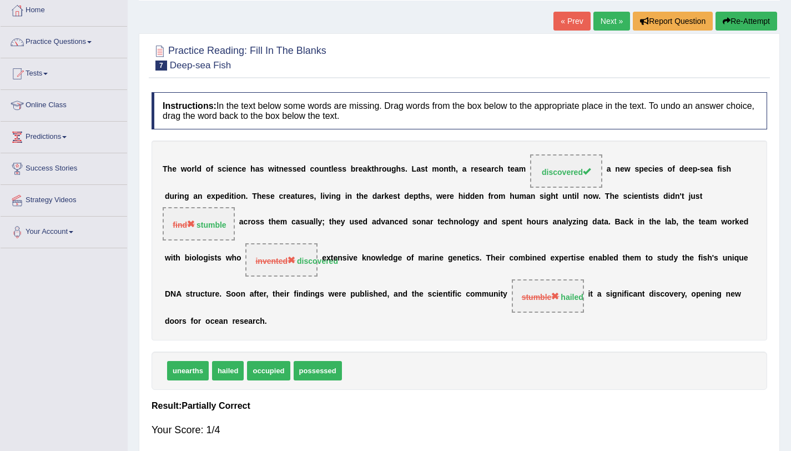
scroll to position [59, 0]
